Goal: Information Seeking & Learning: Learn about a topic

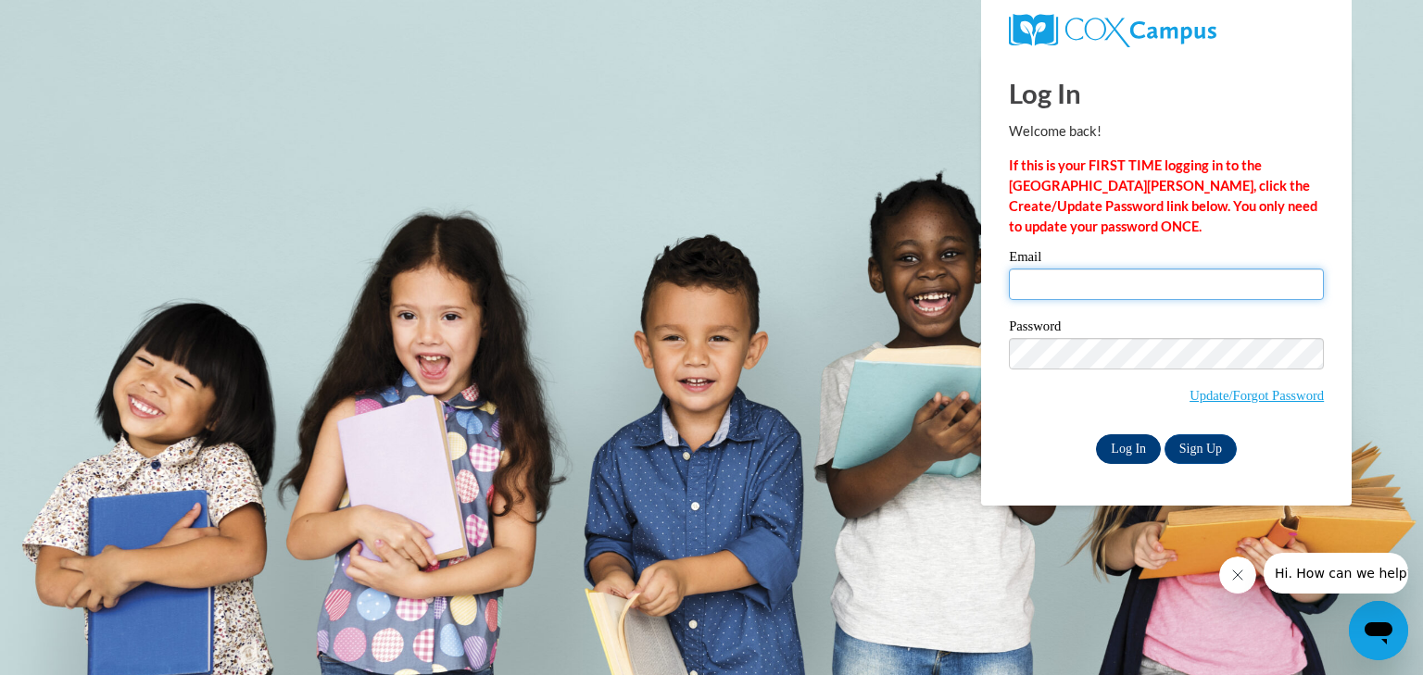
type input "alackowskipostel@clintonville.k12.wi.us"
click at [1121, 449] on input "Log In" at bounding box center [1128, 450] width 65 height 30
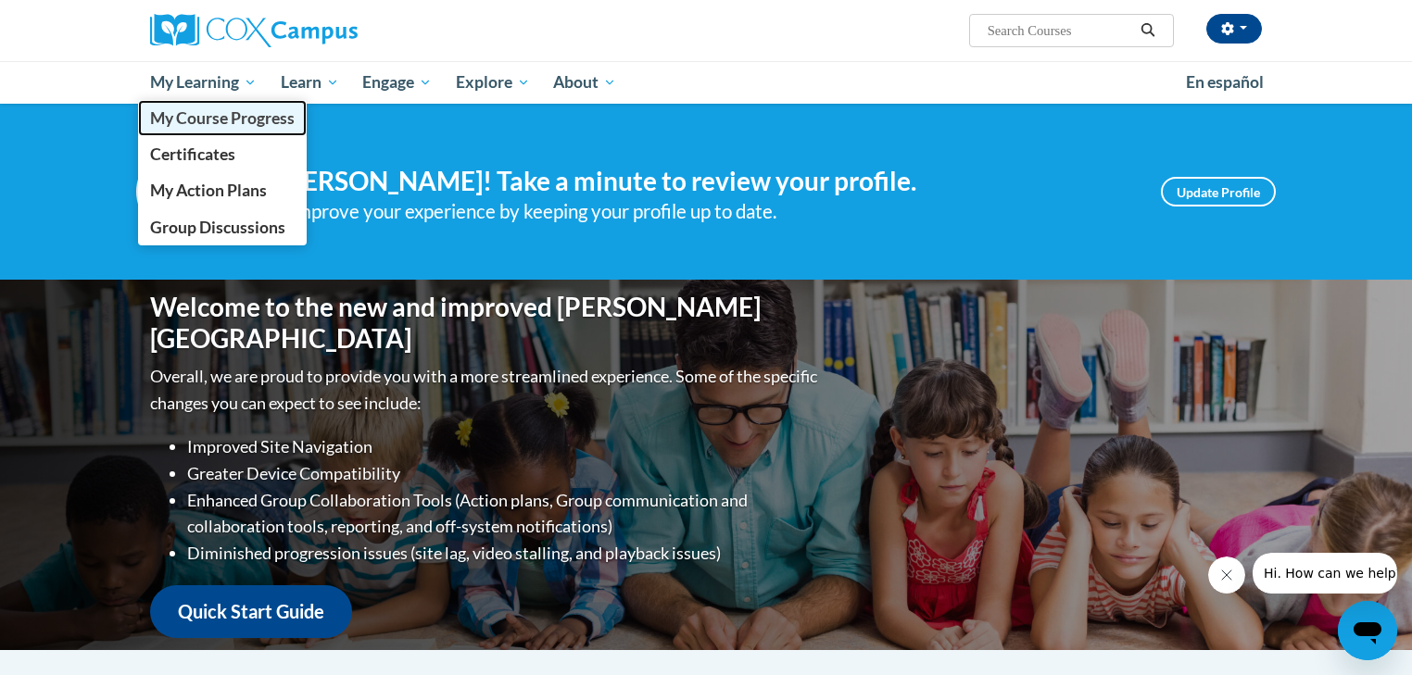
click at [240, 115] on span "My Course Progress" at bounding box center [222, 117] width 145 height 19
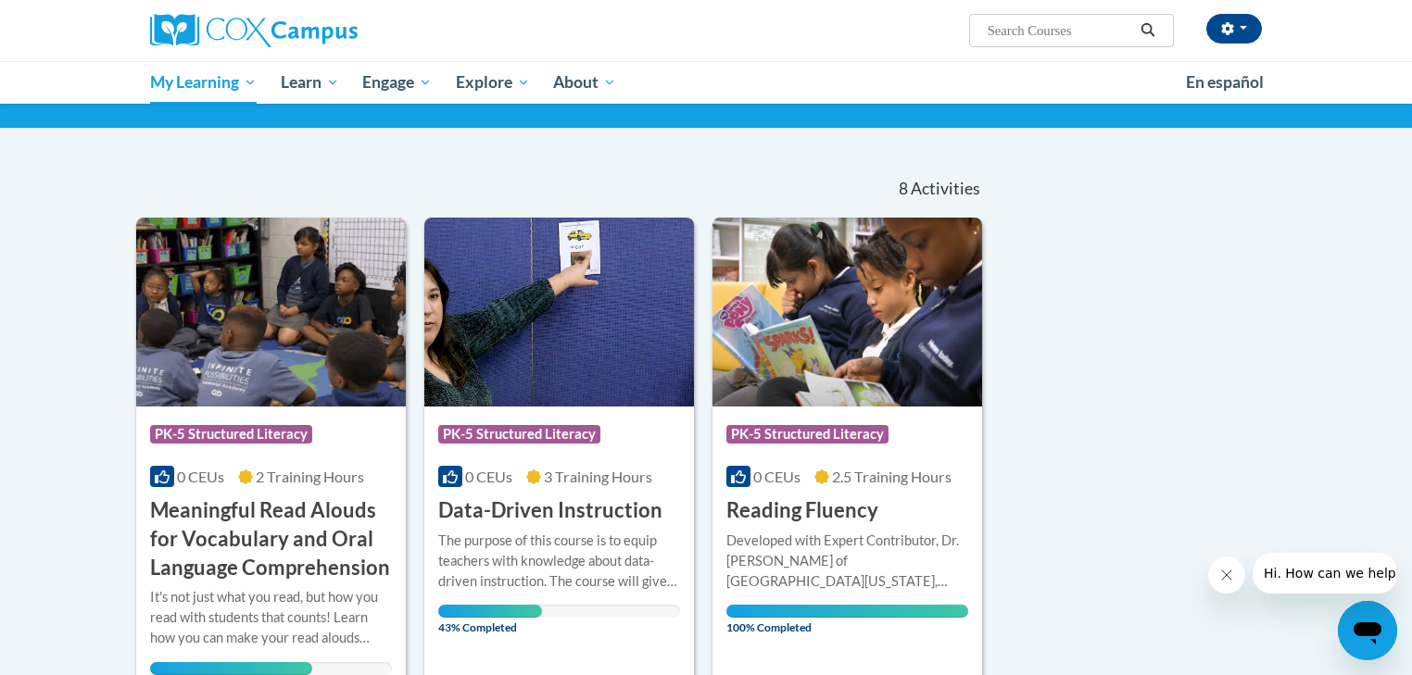
scroll to position [222, 0]
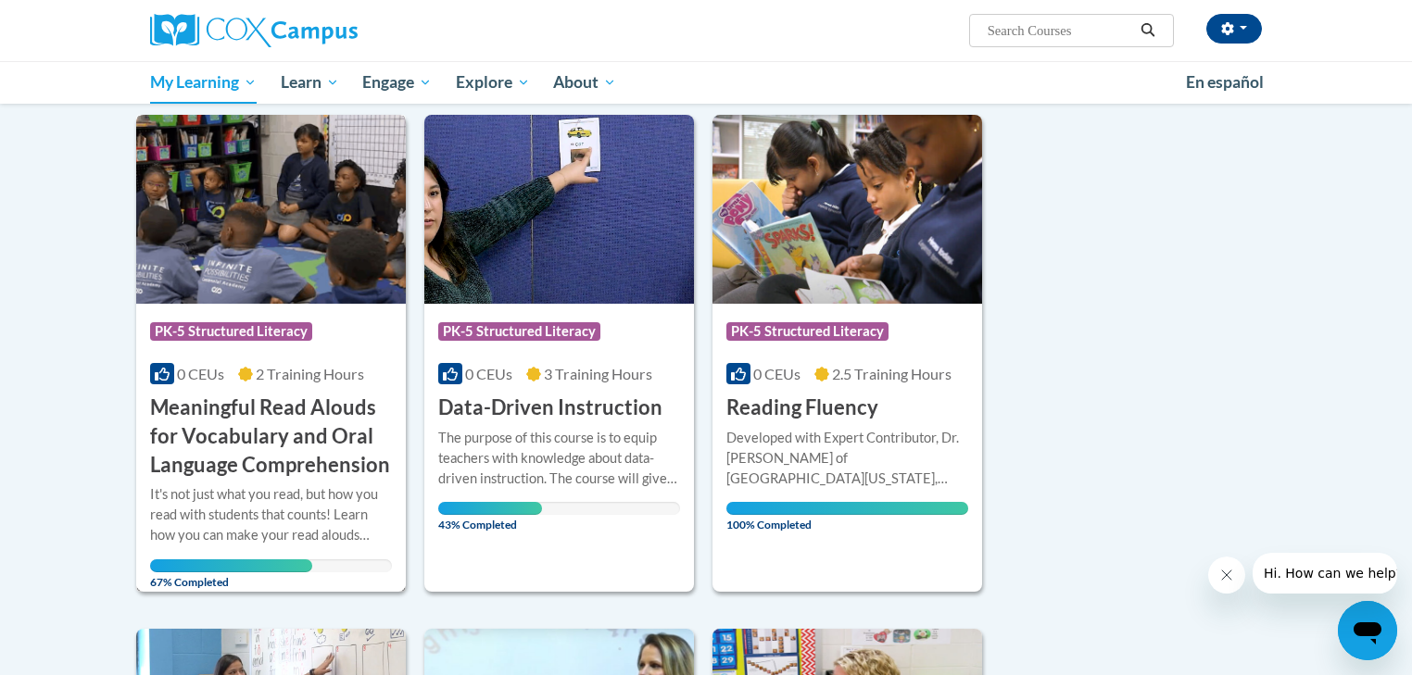
click at [211, 422] on h3 "Meaningful Read Alouds for Vocabulary and Oral Language Comprehension" at bounding box center [271, 436] width 242 height 85
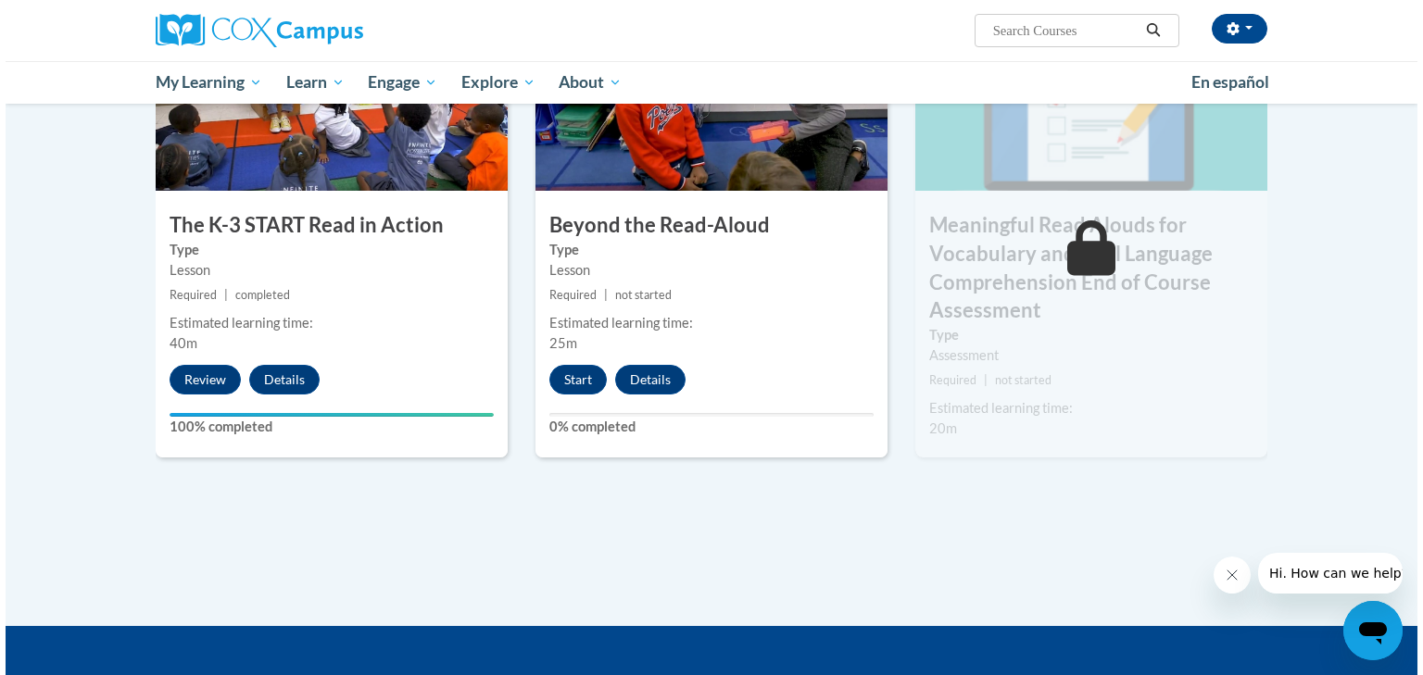
scroll to position [1038, 0]
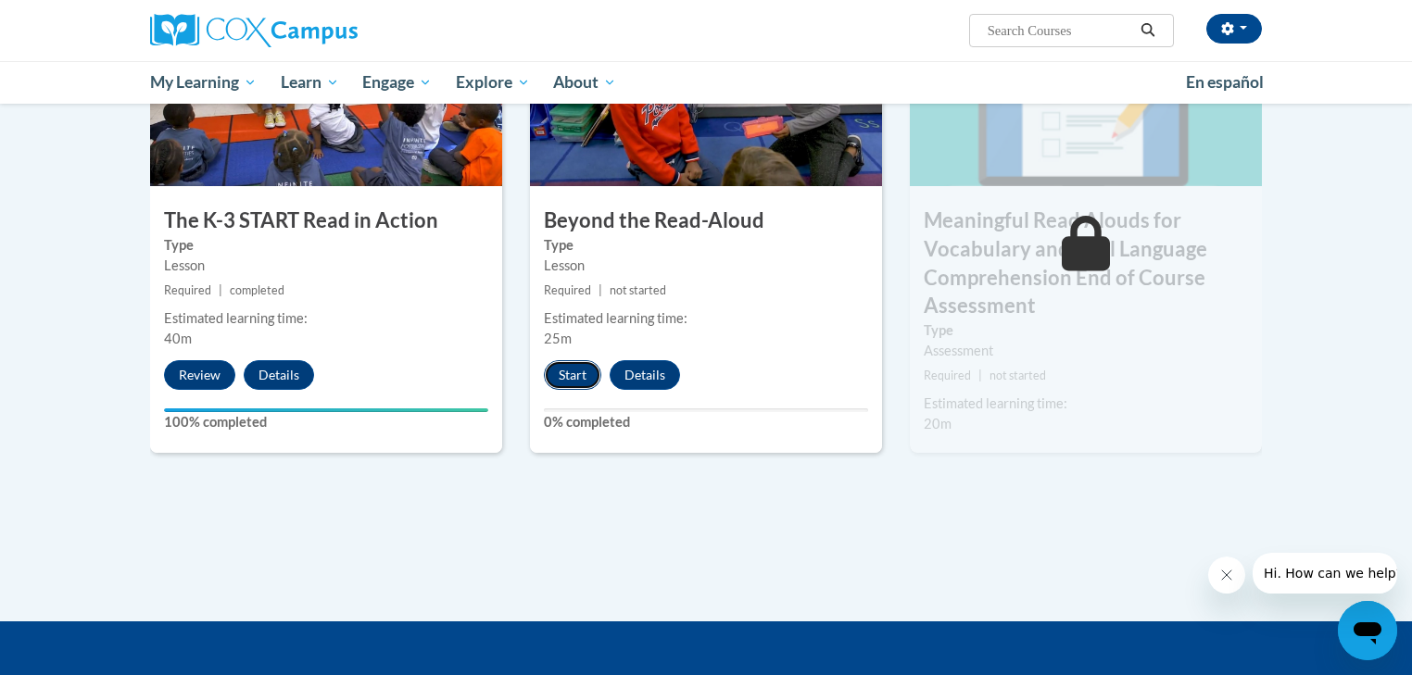
click at [563, 382] on button "Start" at bounding box center [572, 375] width 57 height 30
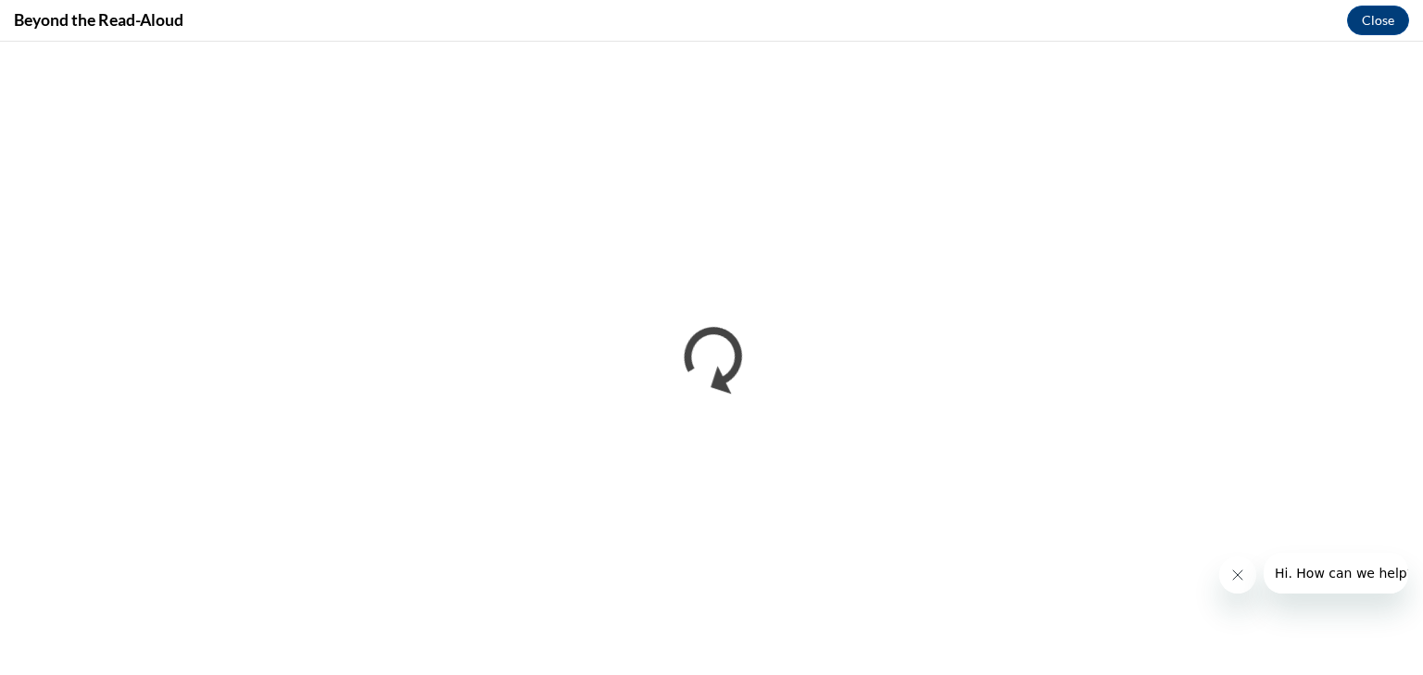
scroll to position [0, 0]
